Goal: Information Seeking & Learning: Learn about a topic

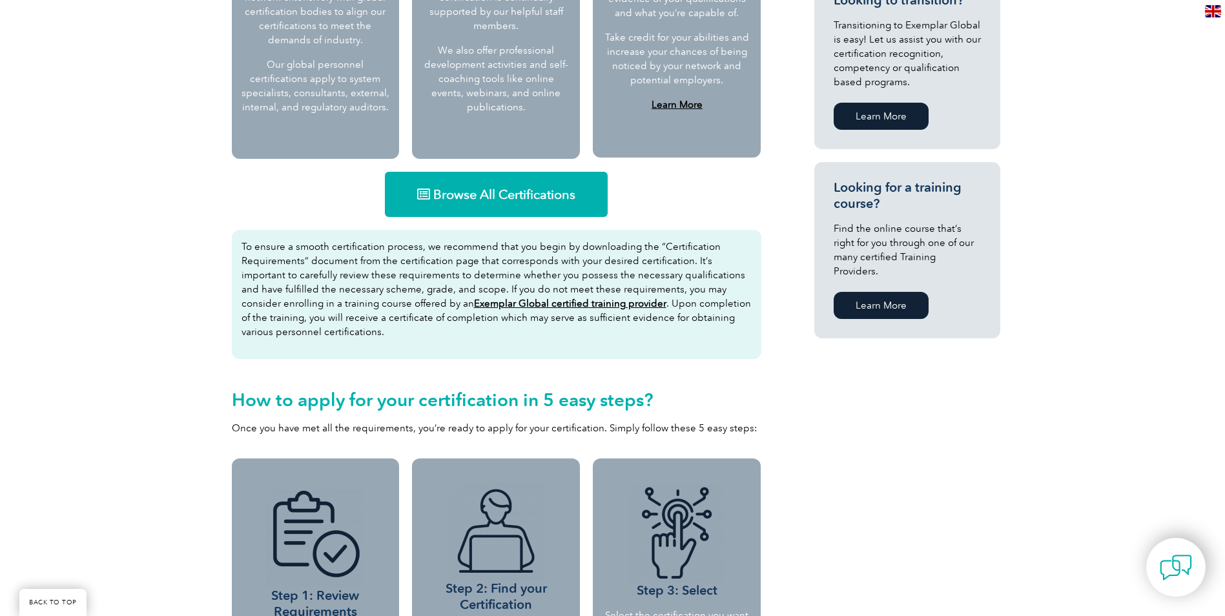
scroll to position [840, 0]
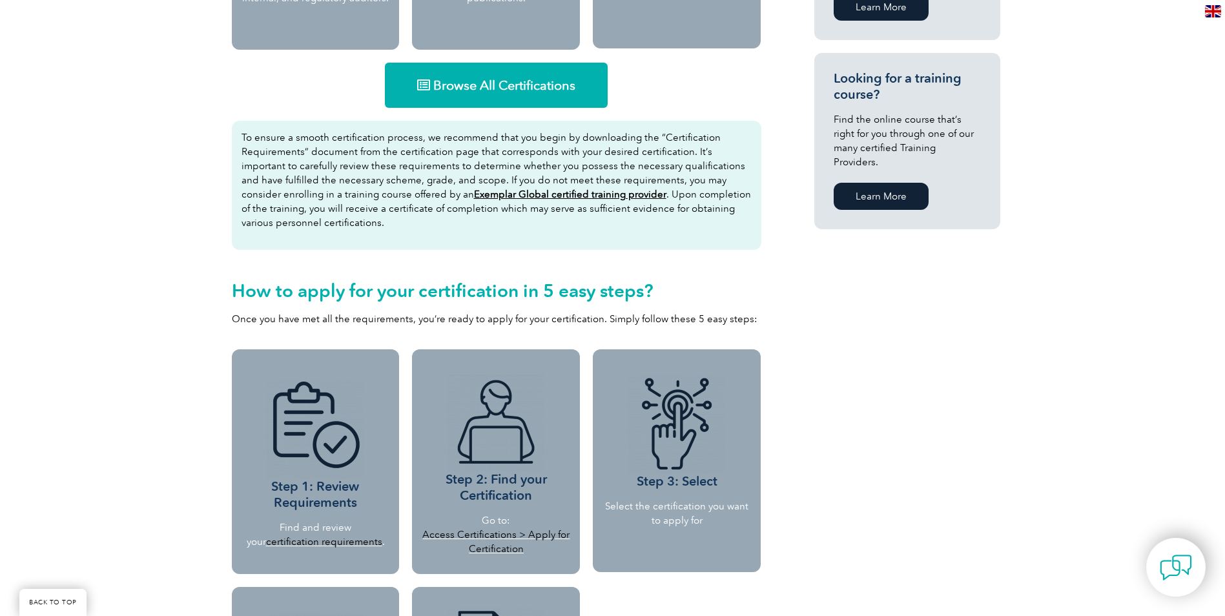
click at [296, 429] on img at bounding box center [315, 430] width 97 height 97
click at [322, 533] on p "Find and review your certification requirements ." at bounding box center [316, 535] width 138 height 28
click at [324, 503] on h3 "Step 1: Review Requirements" at bounding box center [316, 446] width 138 height 129
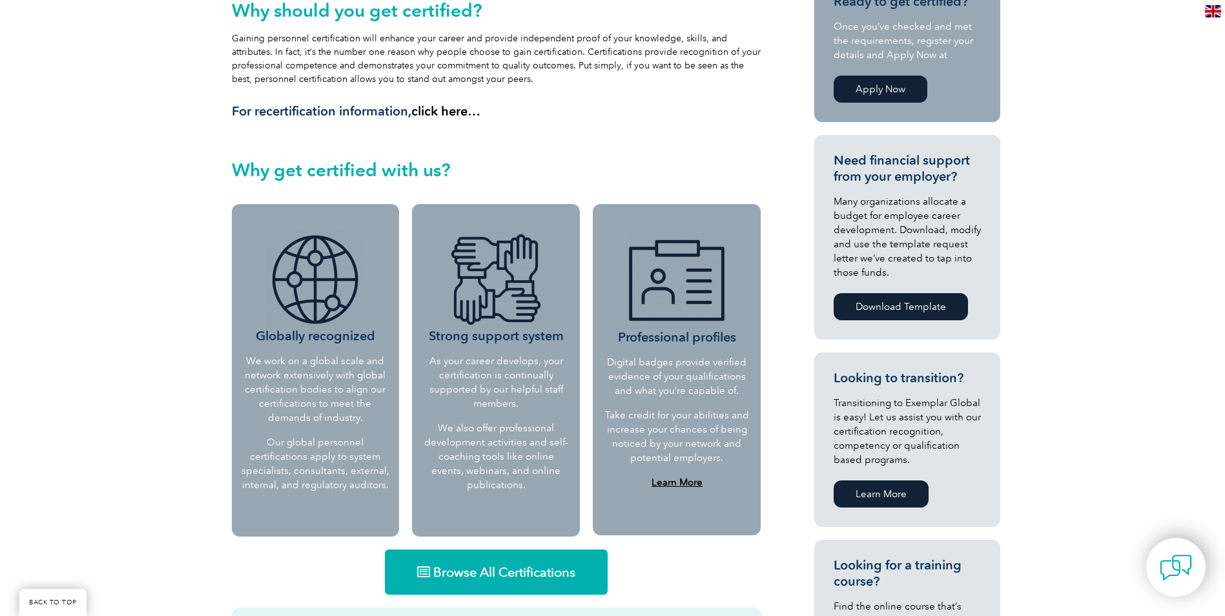
scroll to position [546, 0]
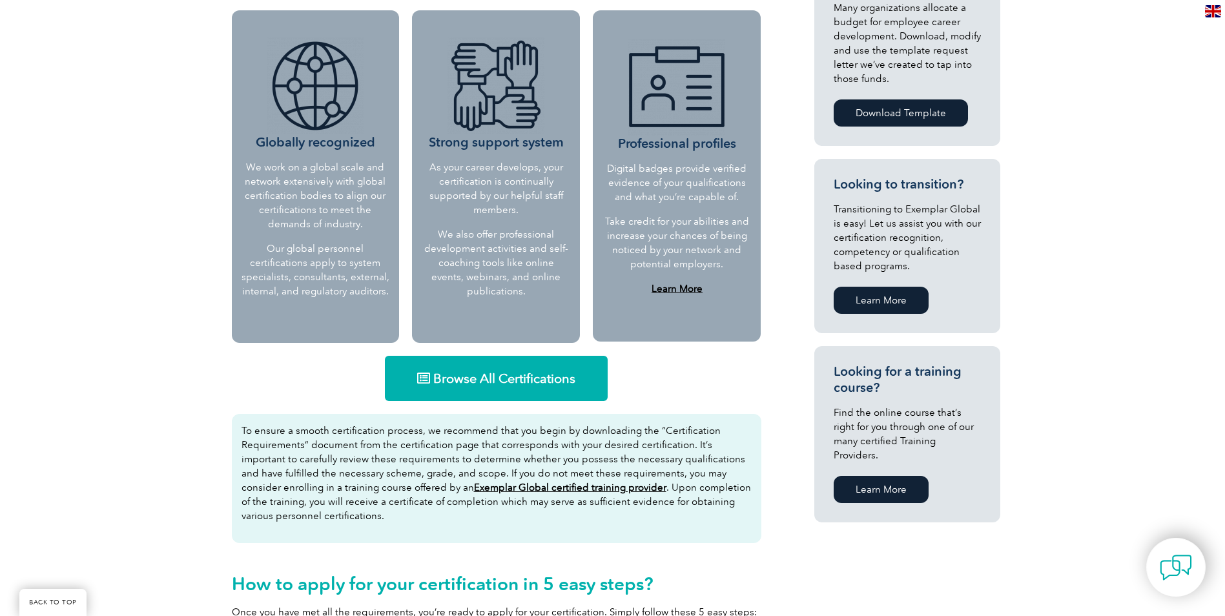
click at [468, 383] on span "Browse All Certifications" at bounding box center [504, 378] width 142 height 13
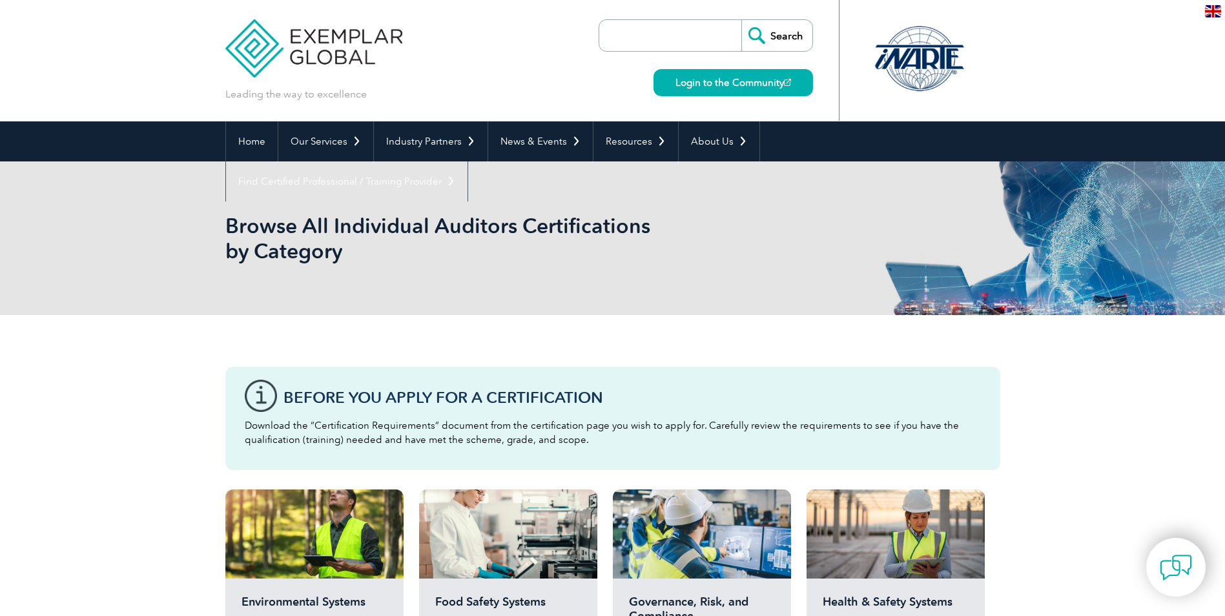
scroll to position [258, 0]
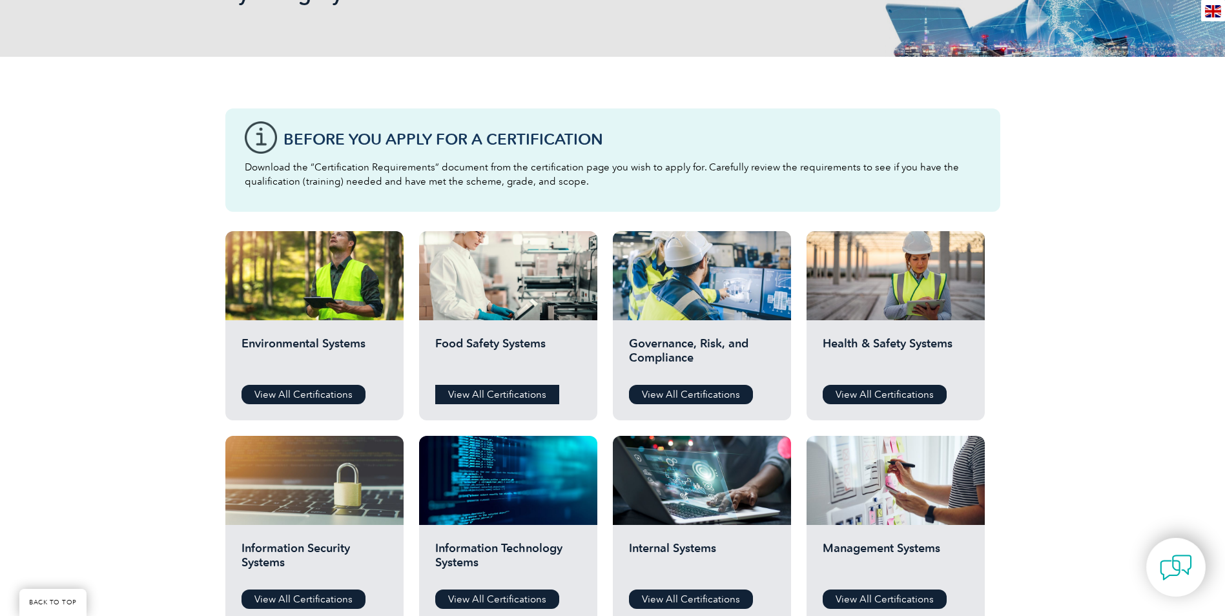
click at [491, 393] on link "View All Certifications" at bounding box center [497, 394] width 124 height 19
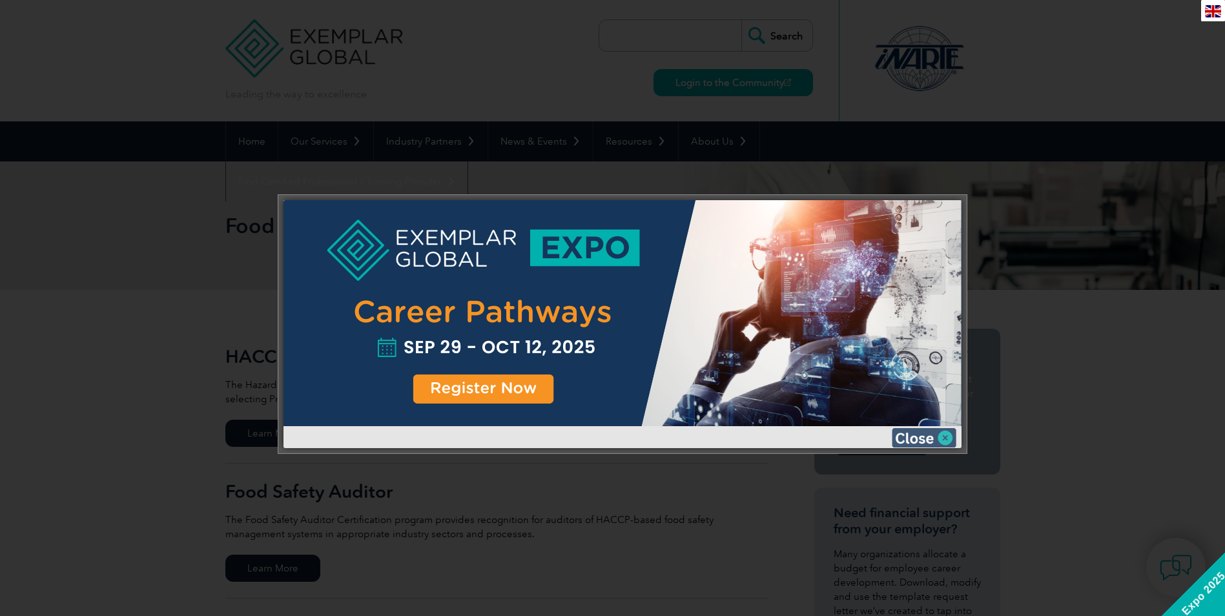
click at [933, 433] on img at bounding box center [924, 437] width 65 height 19
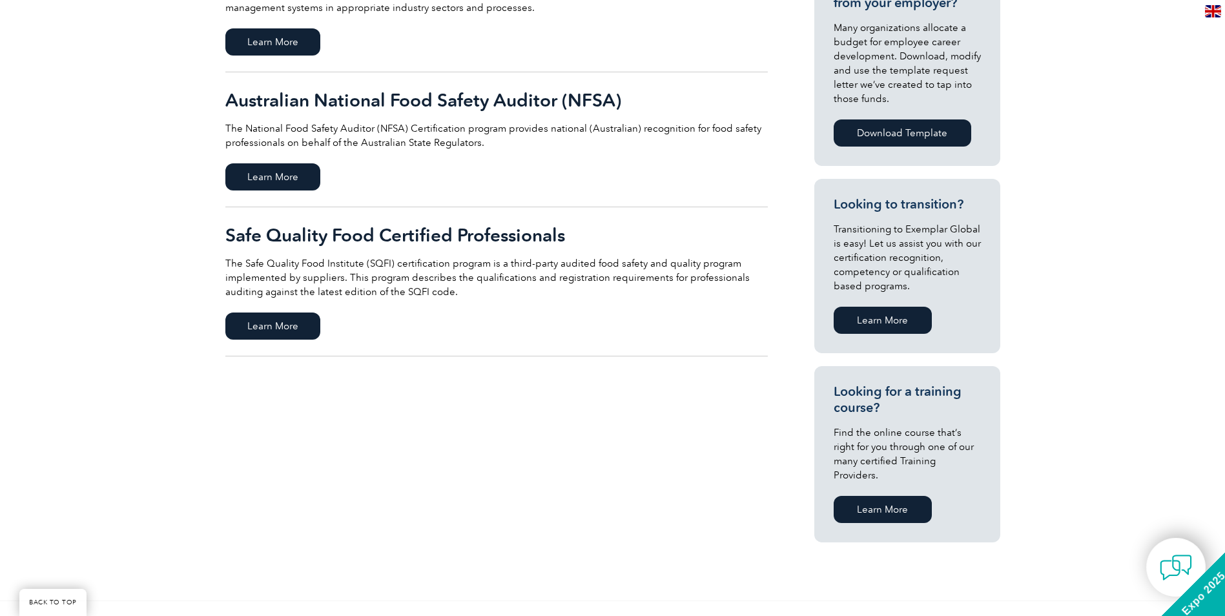
scroll to position [581, 0]
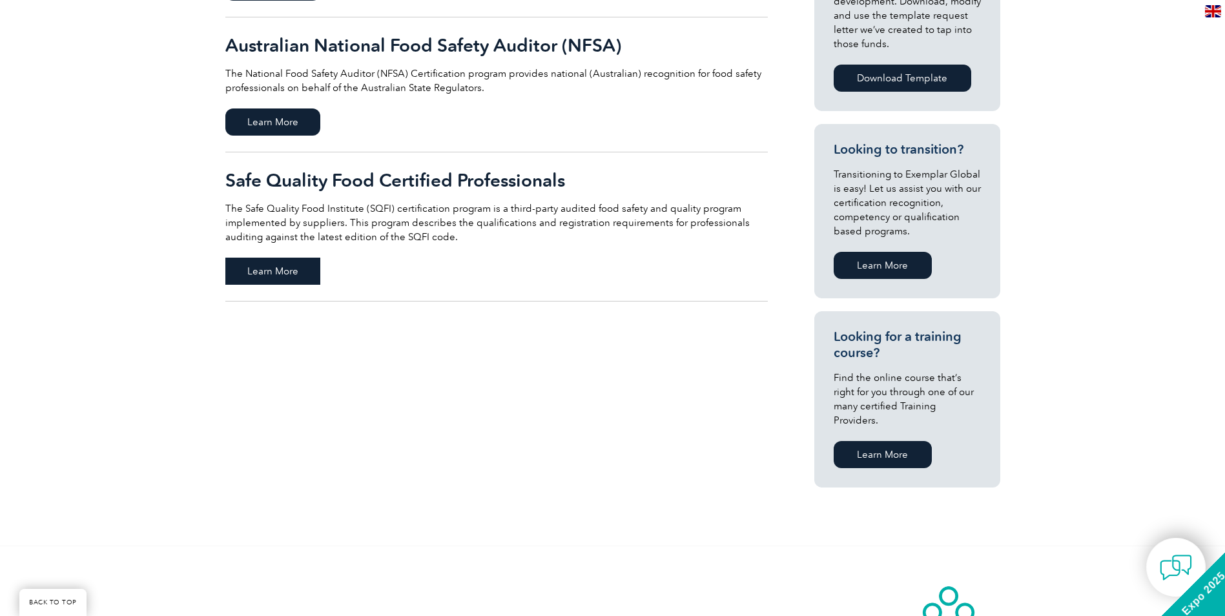
click at [285, 266] on span "Learn More" at bounding box center [272, 271] width 95 height 27
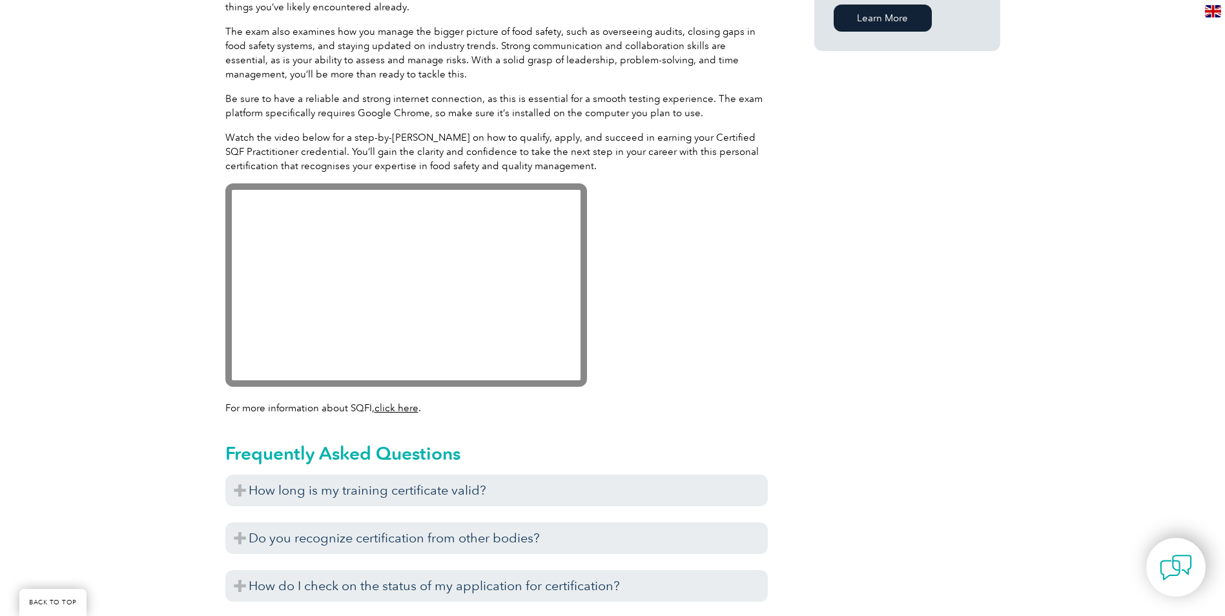
scroll to position [1227, 0]
